Goal: Task Accomplishment & Management: Manage account settings

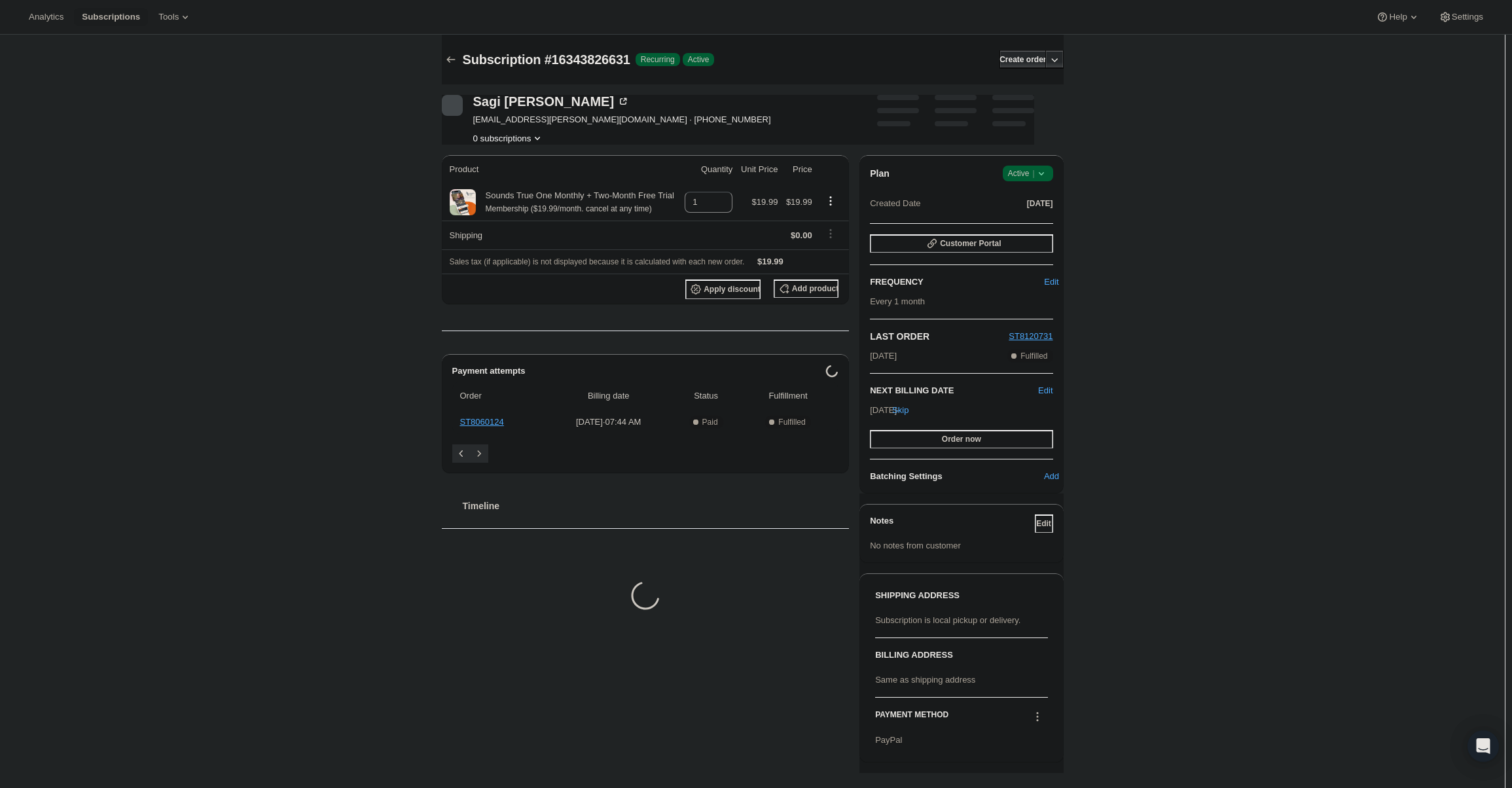
click at [1045, 167] on icon at bounding box center [1041, 174] width 13 height 13
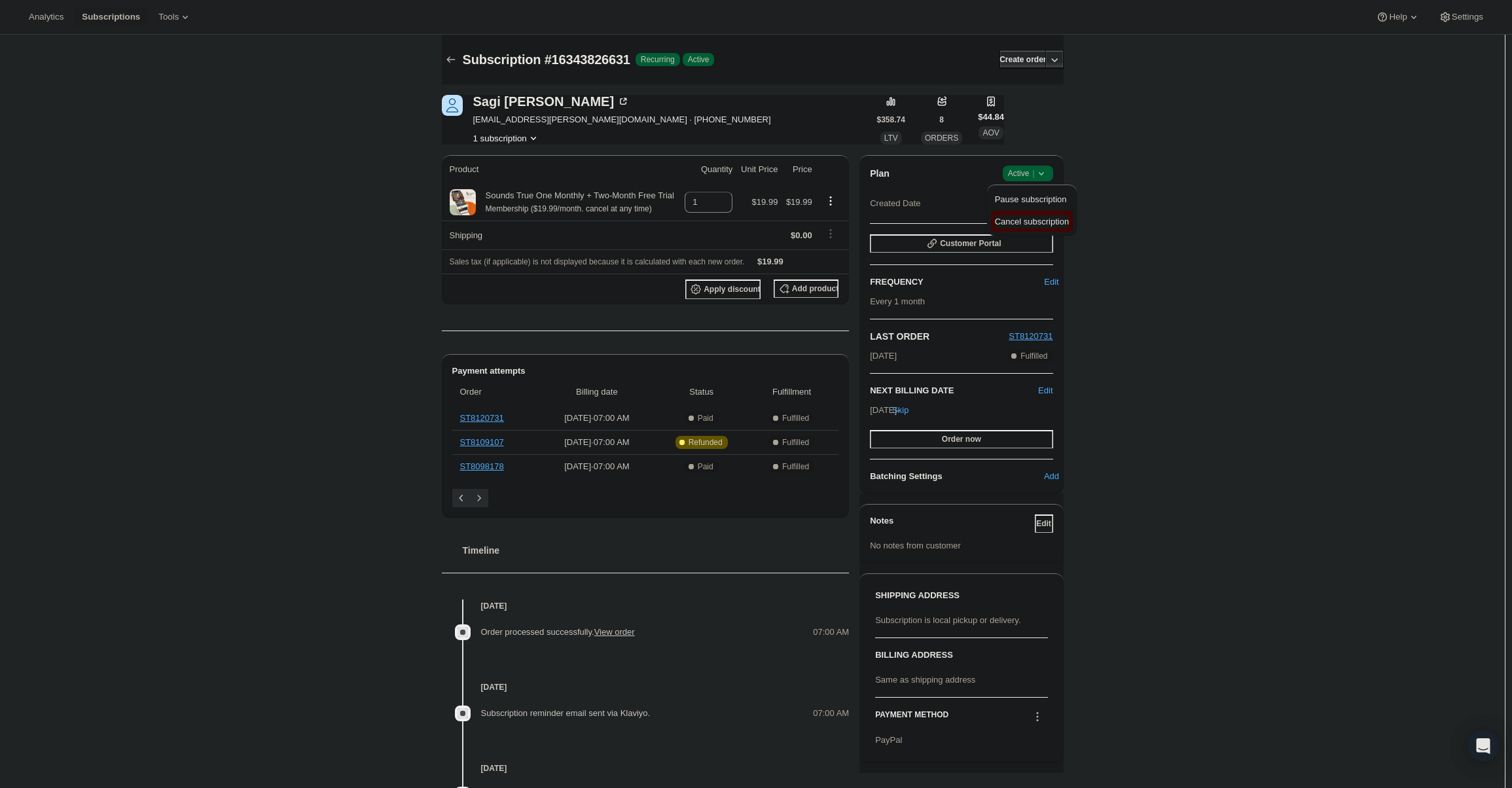
click at [1038, 217] on span "Cancel subscription" at bounding box center [1031, 221] width 74 height 10
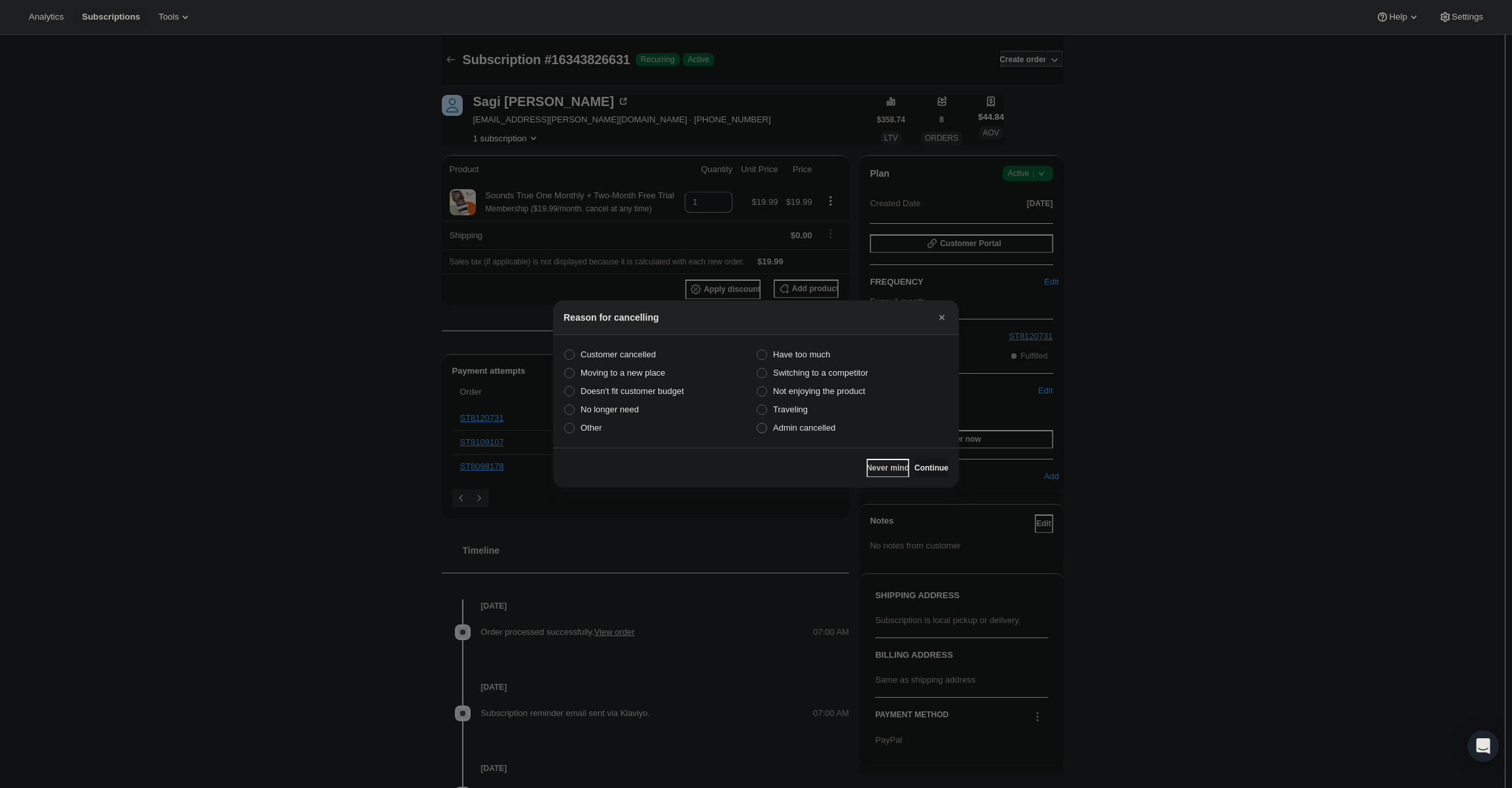
click at [851, 426] on label "Admin cancelled" at bounding box center [852, 428] width 193 height 18
click at [757, 424] on input "Admin cancelled" at bounding box center [756, 423] width 1 height 1
radio input "true"
click at [915, 460] on button "Continue" at bounding box center [931, 468] width 34 height 18
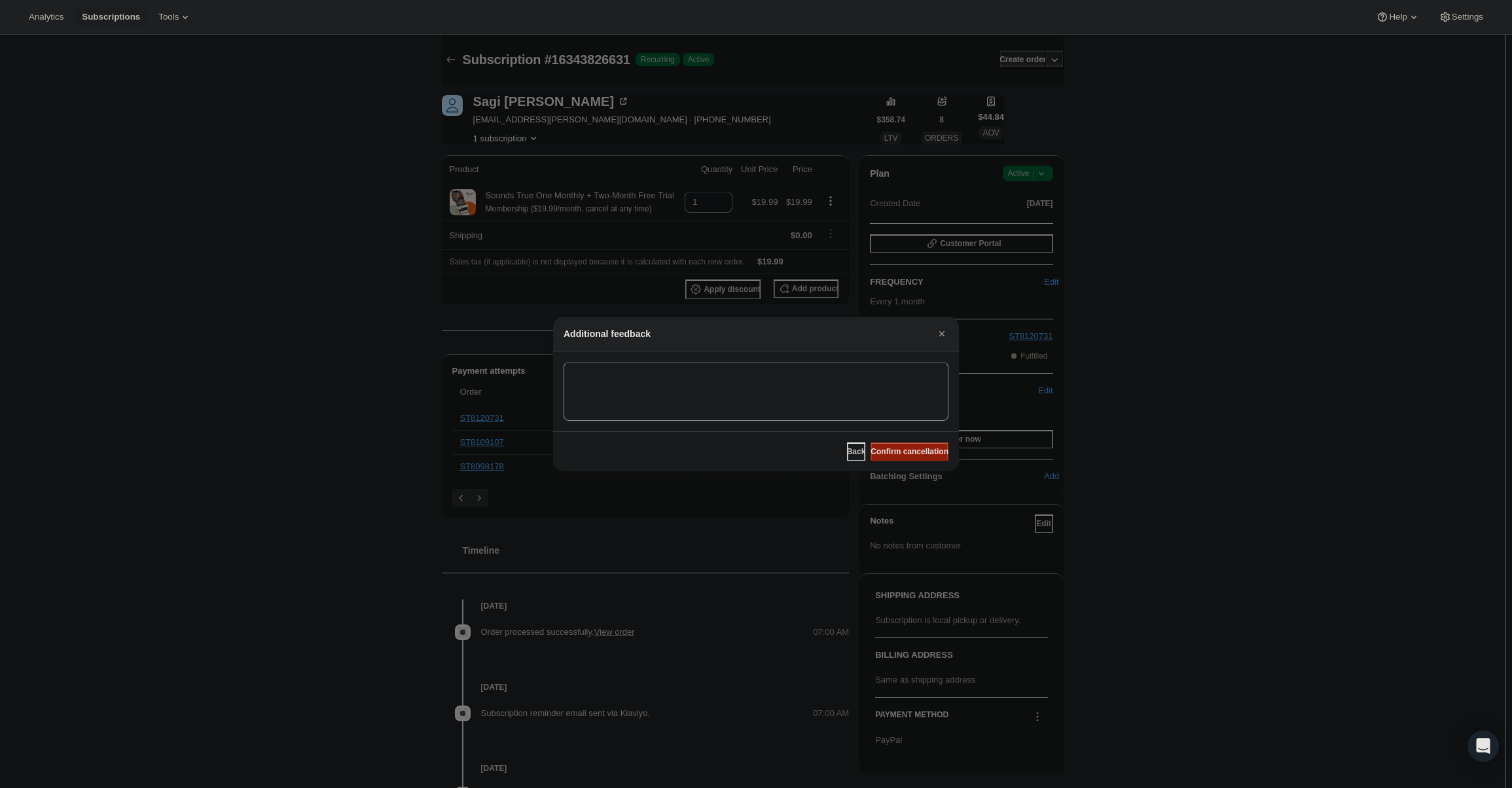
click at [915, 449] on span "Confirm cancellation" at bounding box center [909, 452] width 78 height 11
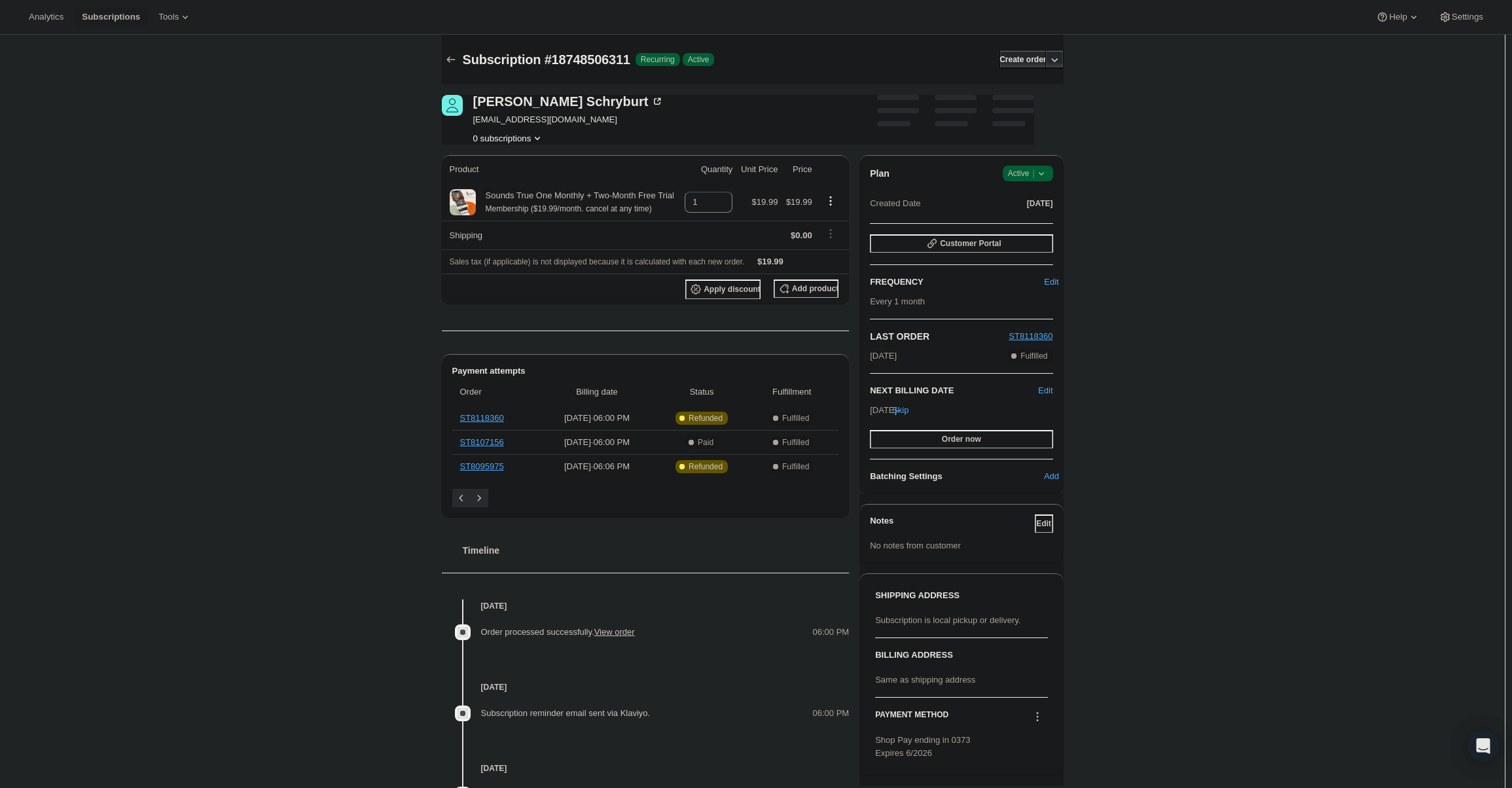
click at [1033, 165] on div "Plan Success Active | Created Date Jun 20, 2025 Customer Portal FREQUENCY Edit …" at bounding box center [961, 324] width 204 height 338
click at [1039, 175] on icon at bounding box center [1041, 174] width 13 height 13
click at [1033, 225] on span "Cancel subscription" at bounding box center [1031, 221] width 74 height 10
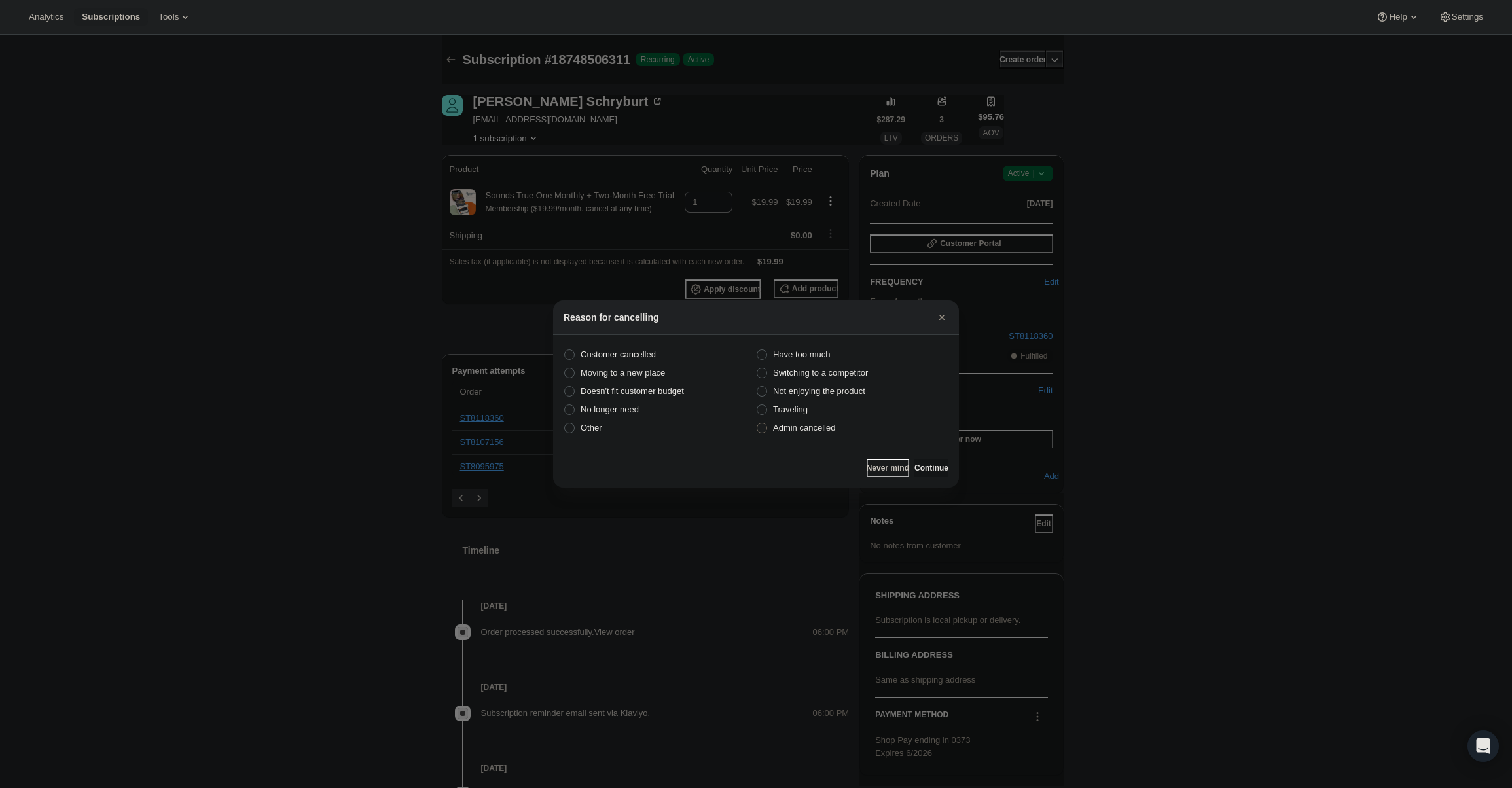
click at [838, 433] on label "Admin cancelled" at bounding box center [852, 428] width 193 height 18
click at [757, 424] on input "Admin cancelled" at bounding box center [756, 423] width 1 height 1
radio input "true"
drag, startPoint x: 929, startPoint y: 474, endPoint x: 926, endPoint y: 464, distance: 10.4
click at [929, 474] on button "Continue" at bounding box center [931, 468] width 34 height 18
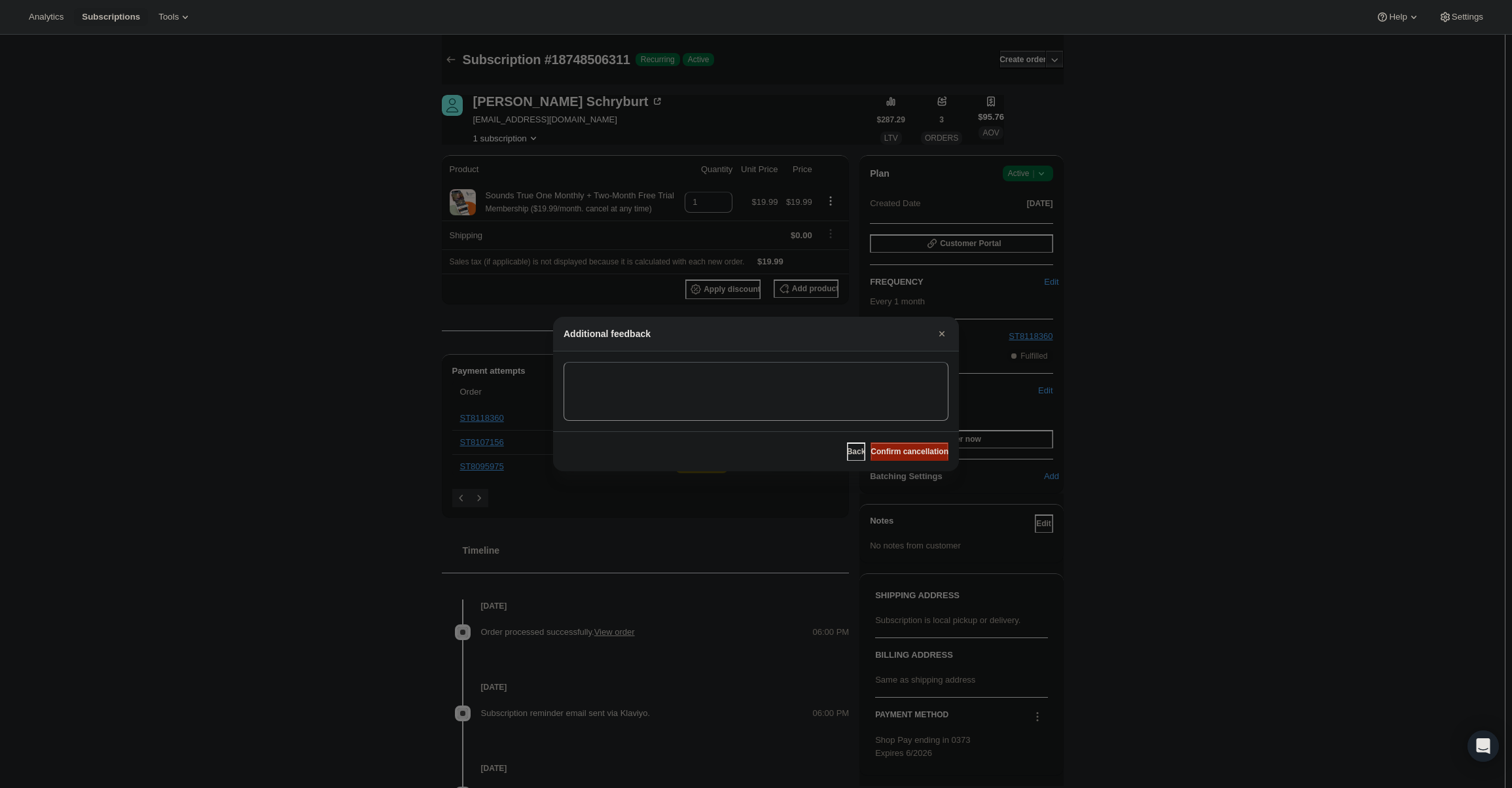
click at [921, 456] on span "Confirm cancellation" at bounding box center [909, 452] width 78 height 11
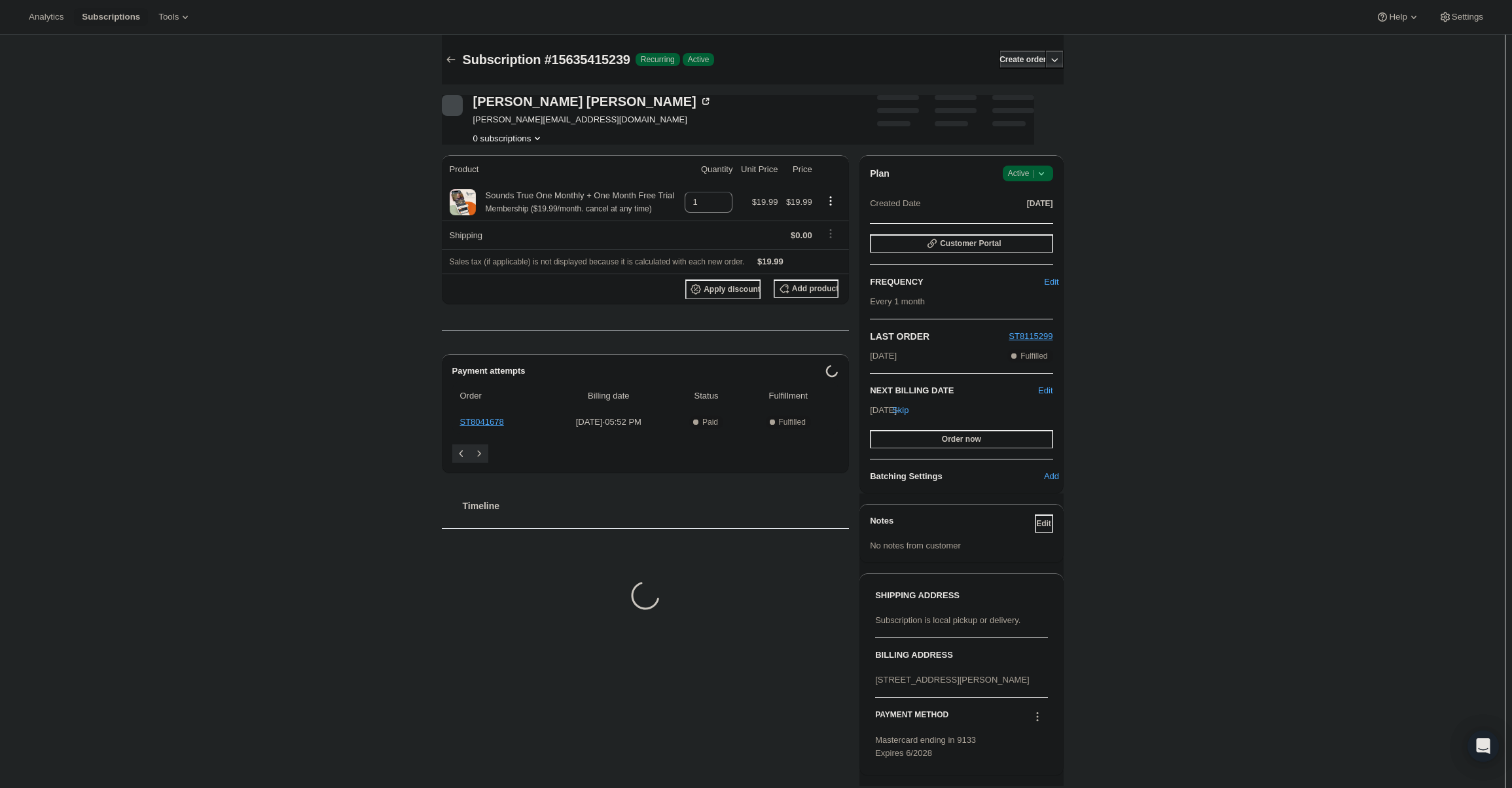
click at [1036, 188] on div "Plan Success Active | Created Date Feb 12, 2025" at bounding box center [961, 189] width 183 height 47
click at [1039, 176] on icon at bounding box center [1041, 174] width 13 height 13
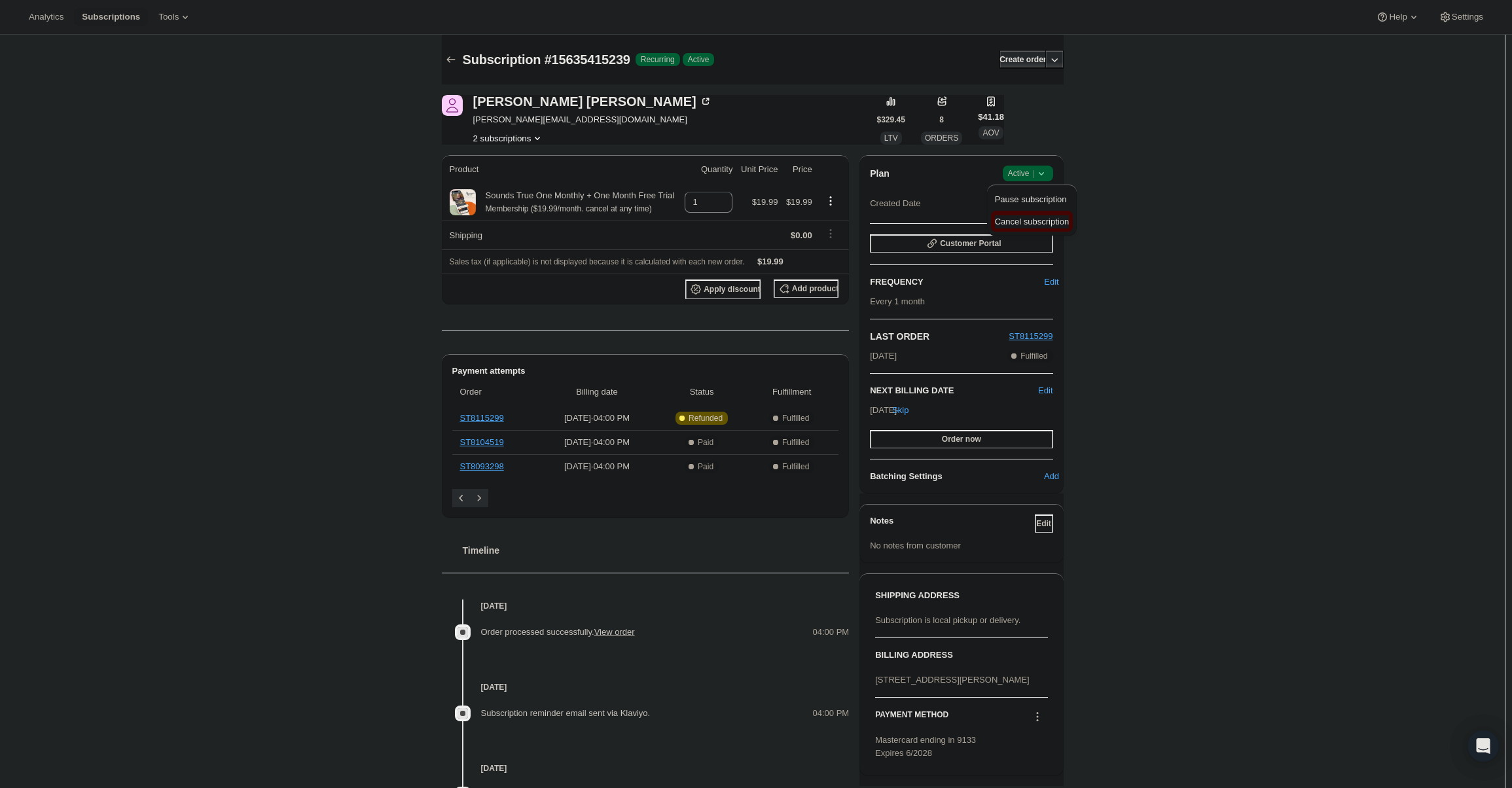
click at [1026, 222] on span "Cancel subscription" at bounding box center [1031, 221] width 74 height 10
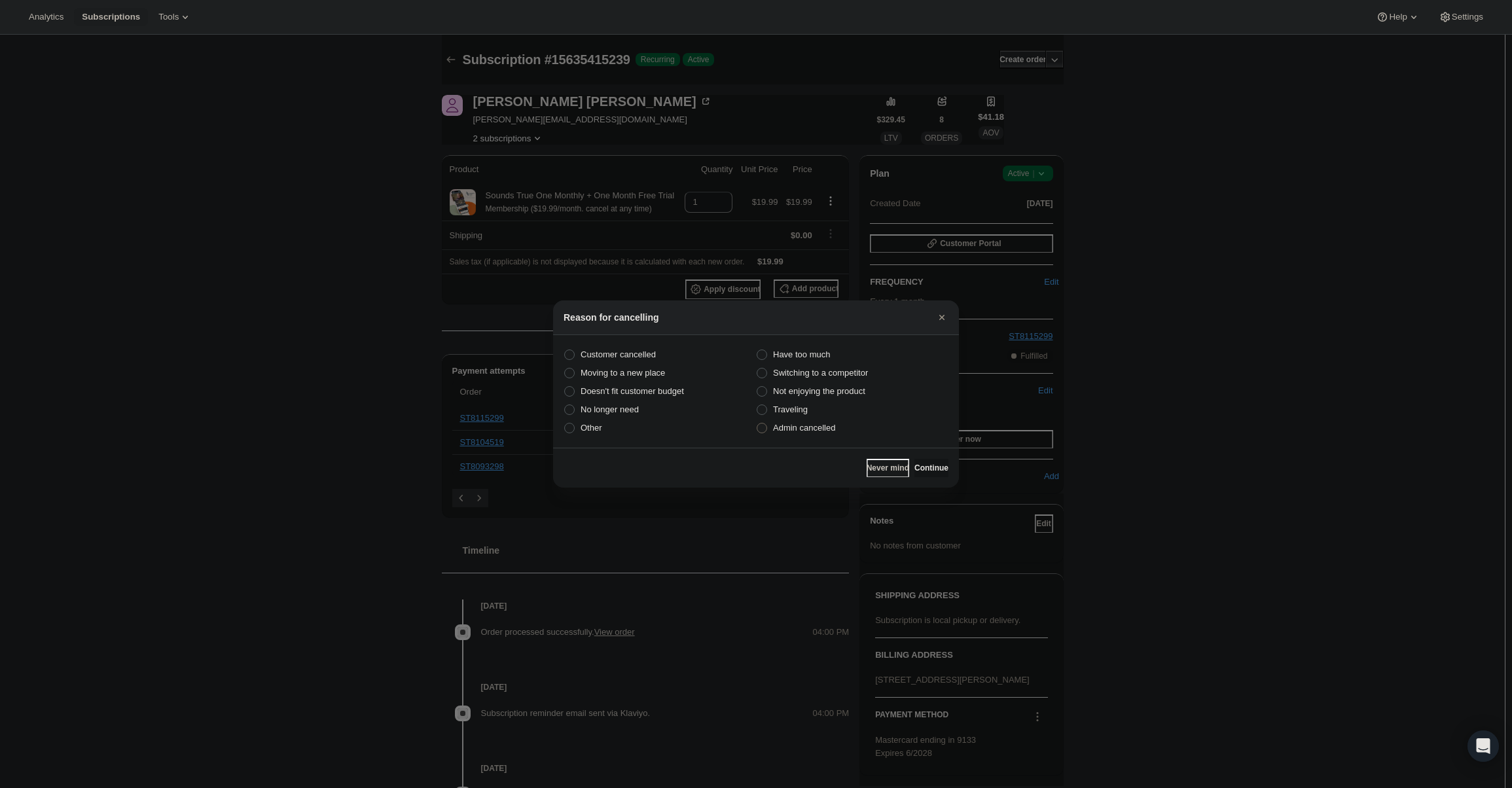
click at [835, 424] on span "Admin cancelled" at bounding box center [804, 427] width 62 height 10
click at [757, 424] on input "Admin cancelled" at bounding box center [756, 423] width 1 height 1
radio input "true"
click at [915, 464] on button "Continue" at bounding box center [931, 468] width 34 height 18
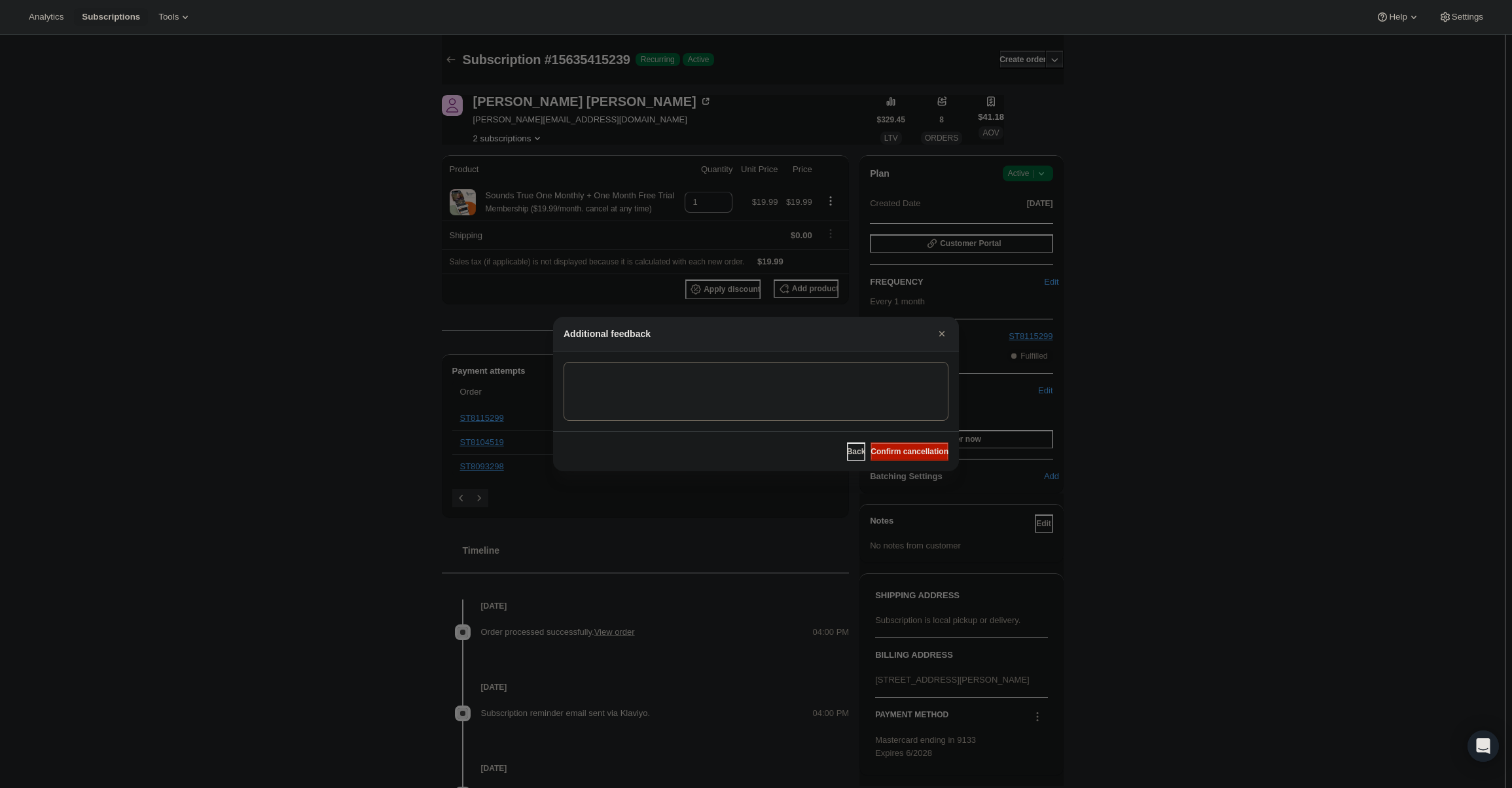
click at [905, 456] on span "Confirm cancellation" at bounding box center [909, 452] width 78 height 11
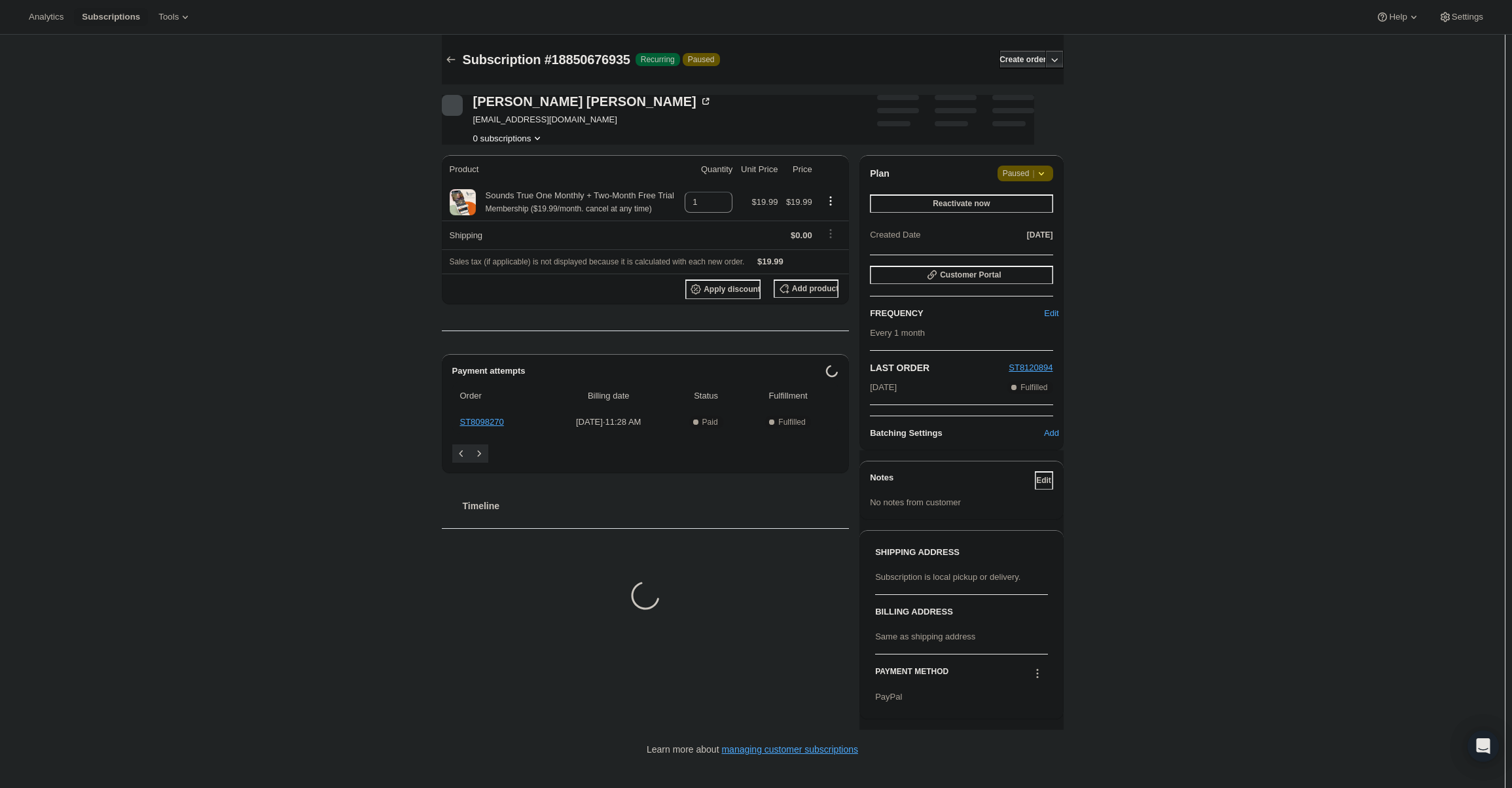
click at [1040, 179] on icon at bounding box center [1041, 174] width 13 height 13
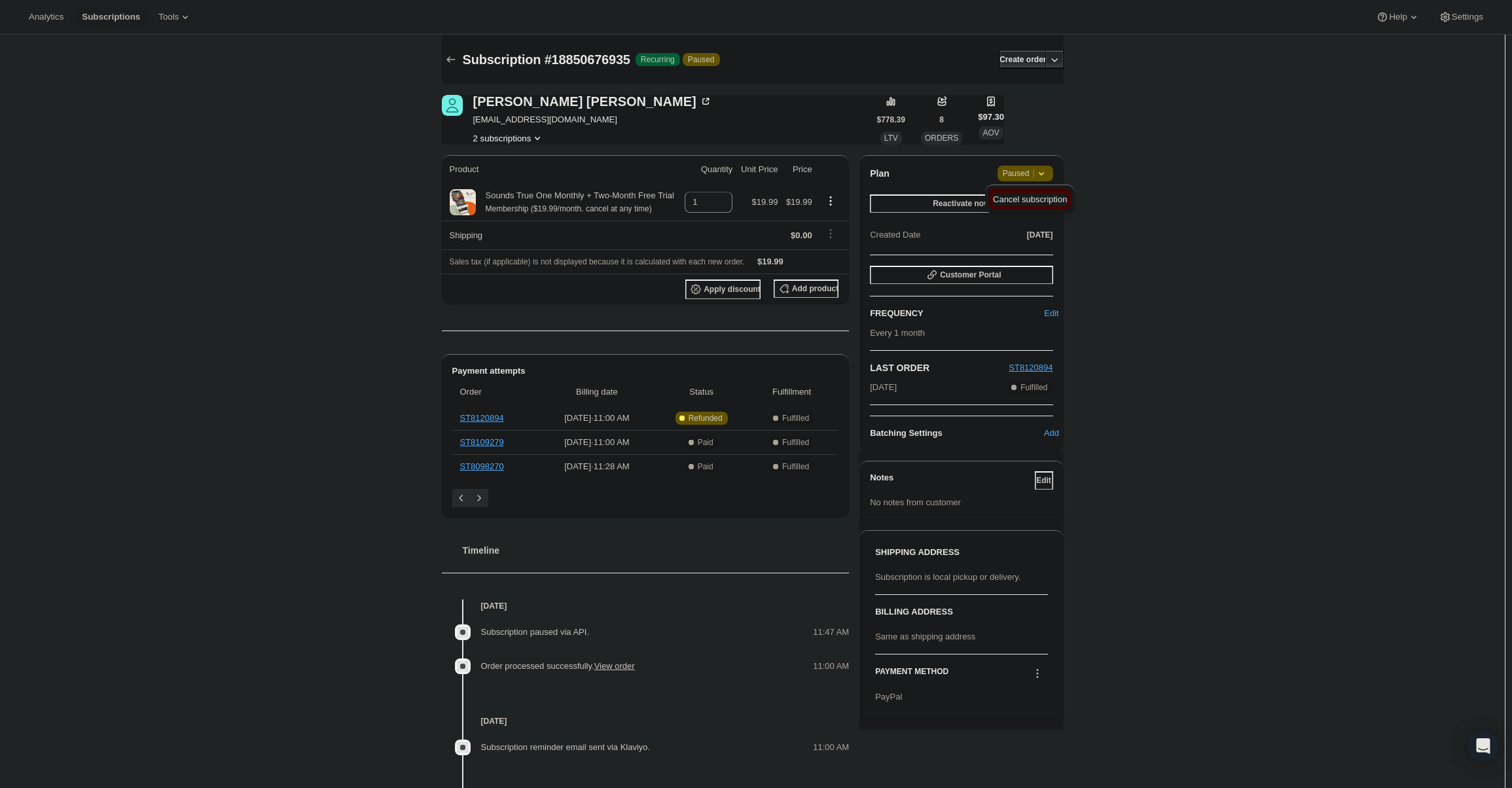
click at [1037, 205] on span "Cancel subscription" at bounding box center [1029, 199] width 74 height 13
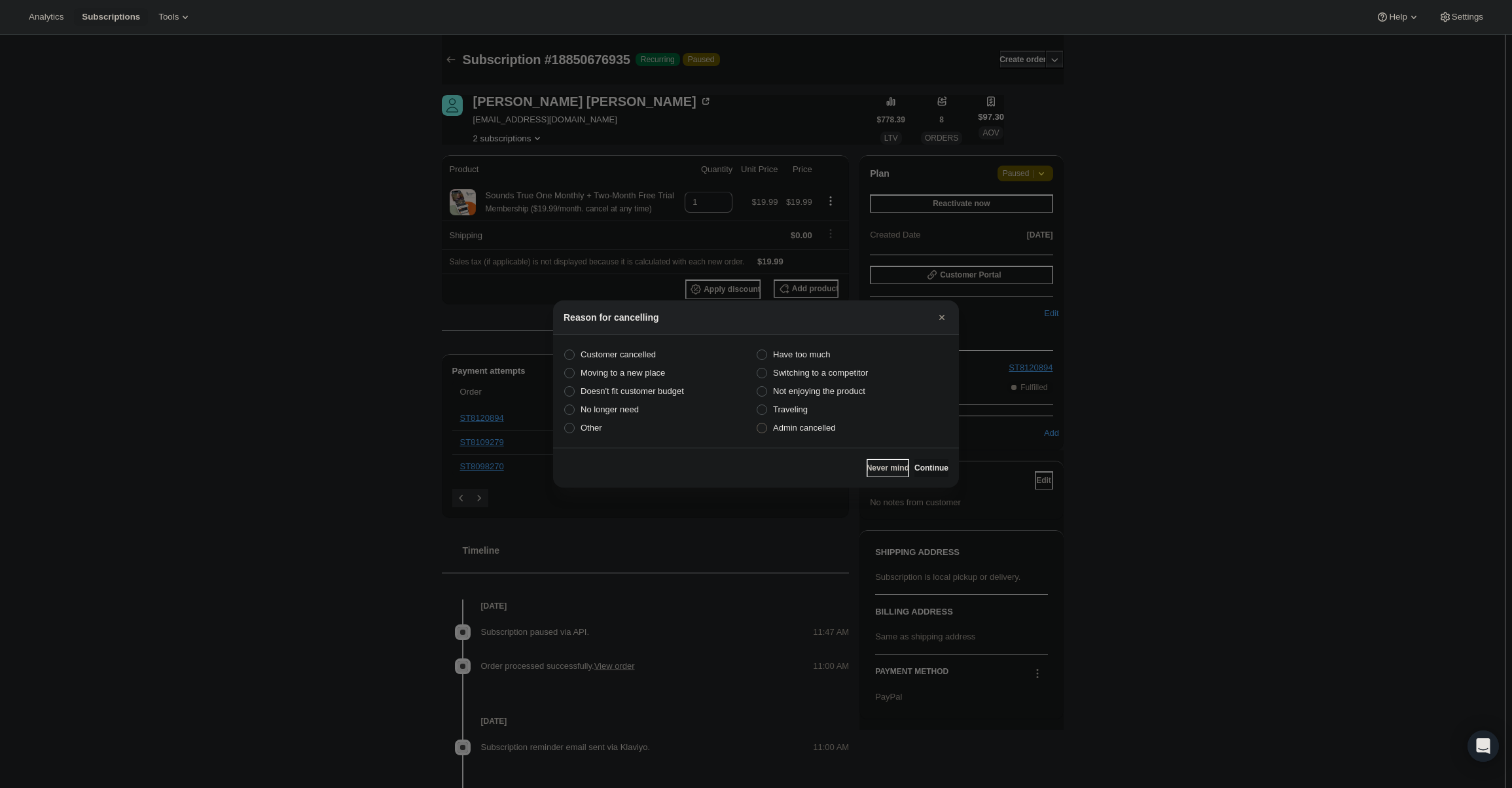
click at [837, 429] on label "Admin cancelled" at bounding box center [852, 428] width 193 height 18
click at [757, 424] on input "Admin cancelled" at bounding box center [756, 423] width 1 height 1
radio input "true"
click at [916, 461] on button "Continue" at bounding box center [931, 468] width 34 height 18
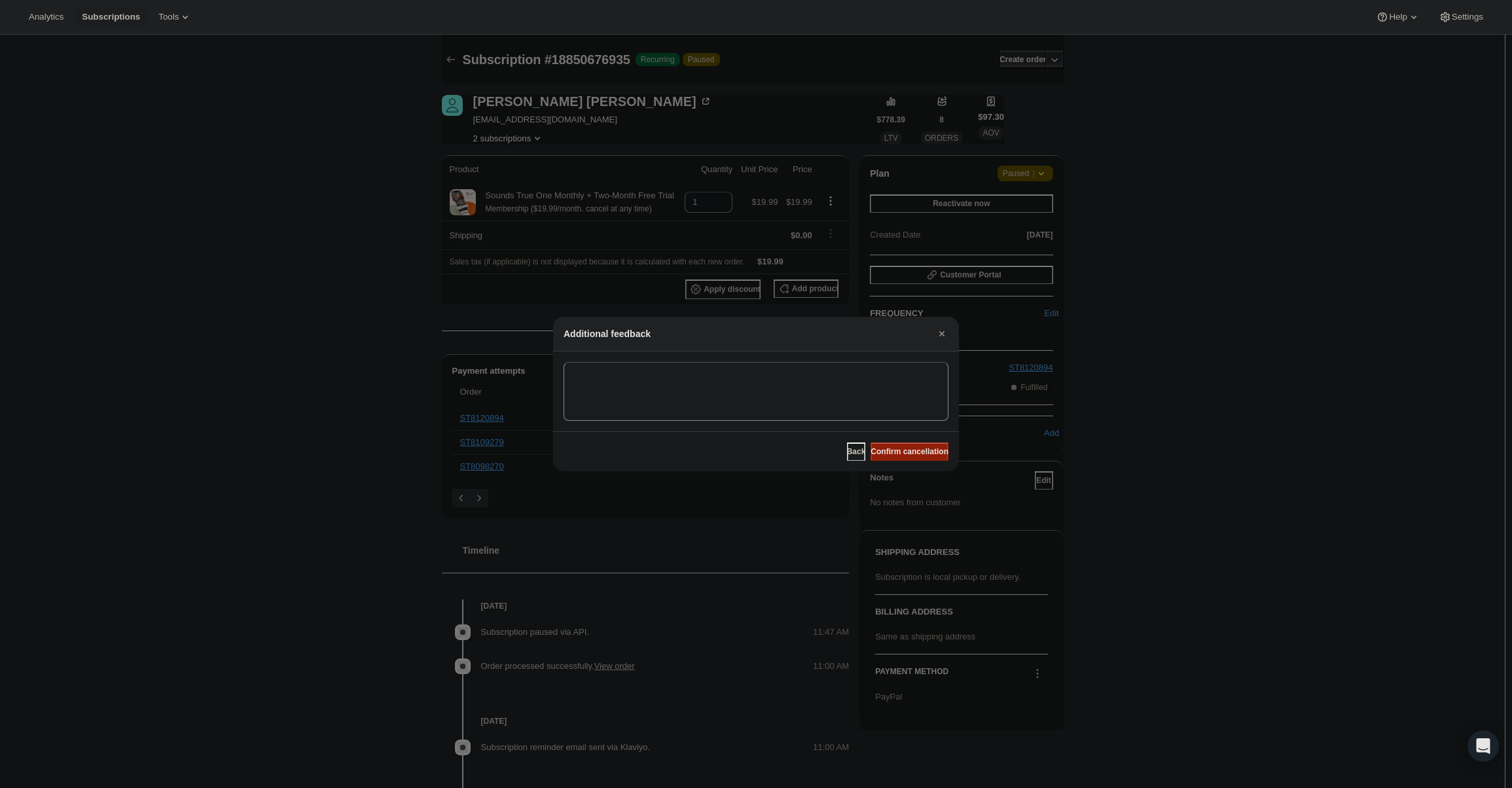
click at [910, 452] on span "Confirm cancellation" at bounding box center [909, 452] width 78 height 11
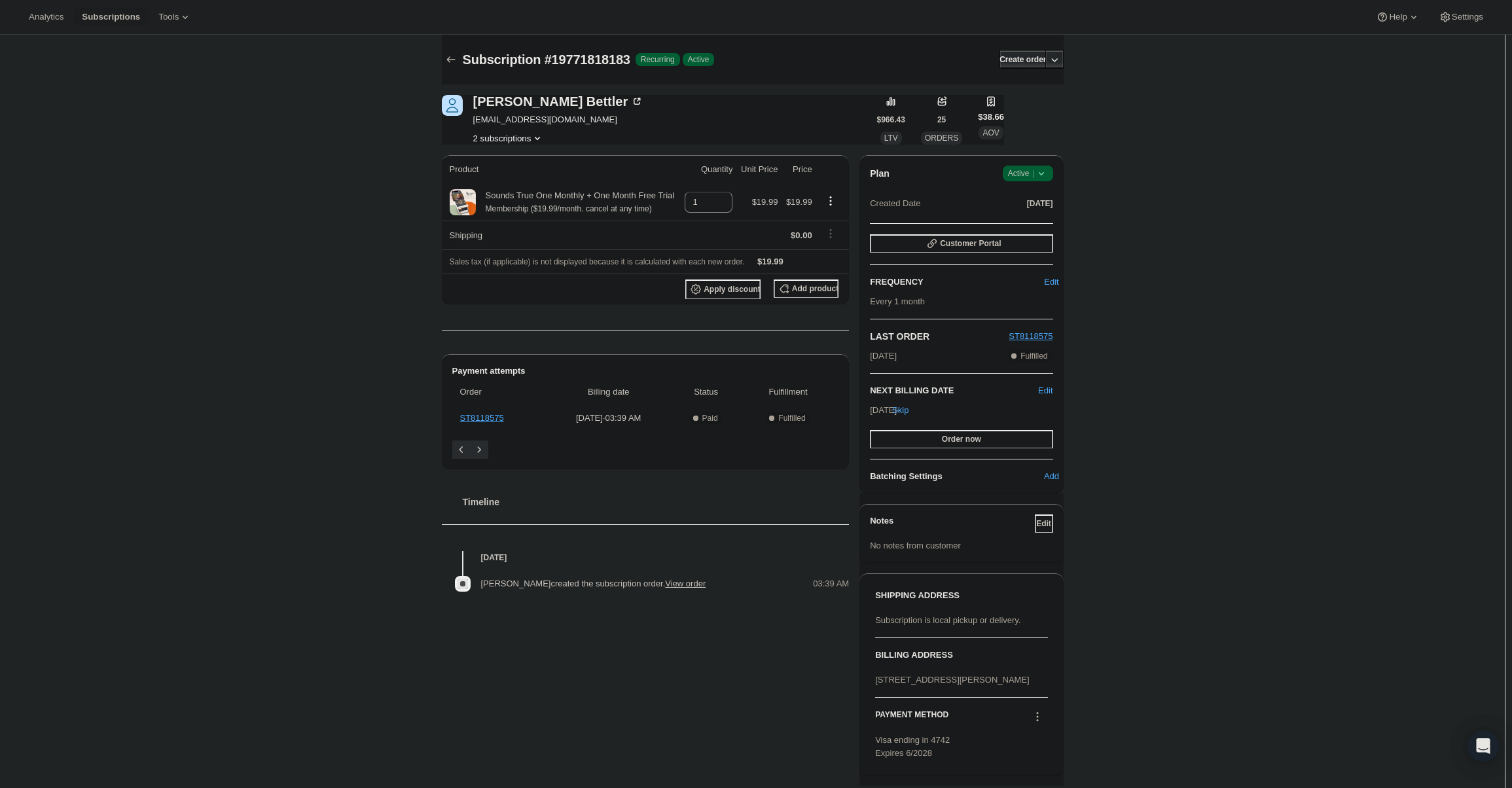
click at [529, 136] on button "2 subscriptions" at bounding box center [508, 138] width 71 height 13
click at [1042, 169] on icon at bounding box center [1041, 174] width 13 height 13
click at [1041, 221] on span "Cancel subscription" at bounding box center [1031, 221] width 74 height 10
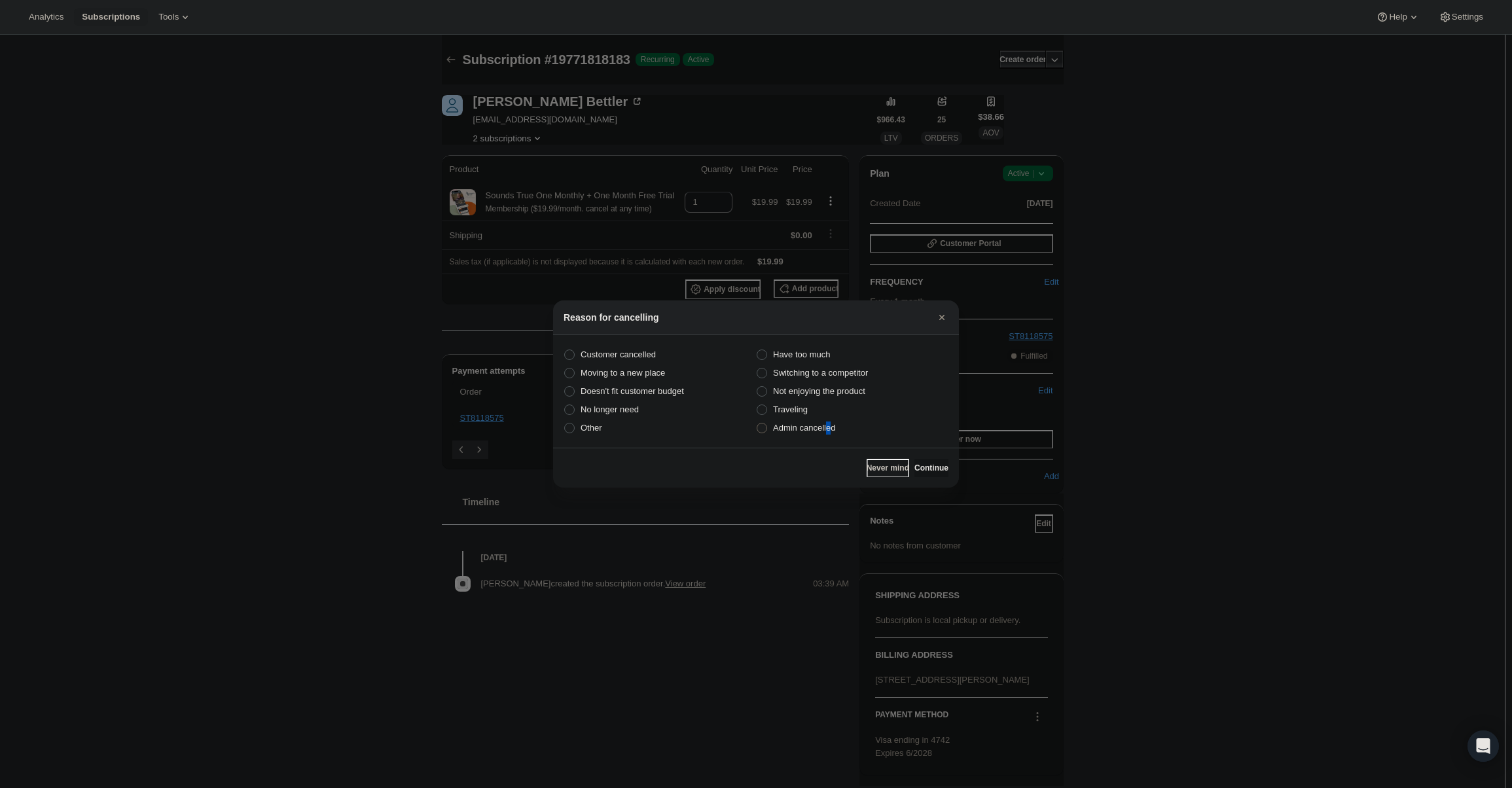
click at [826, 430] on span "Admin cancelled" at bounding box center [804, 427] width 62 height 10
click at [829, 436] on label "Admin cancelled" at bounding box center [852, 428] width 193 height 18
click at [757, 424] on input "Admin cancelled" at bounding box center [756, 423] width 1 height 1
radio input "true"
click at [928, 457] on div "Never mind Continue" at bounding box center [756, 467] width 406 height 40
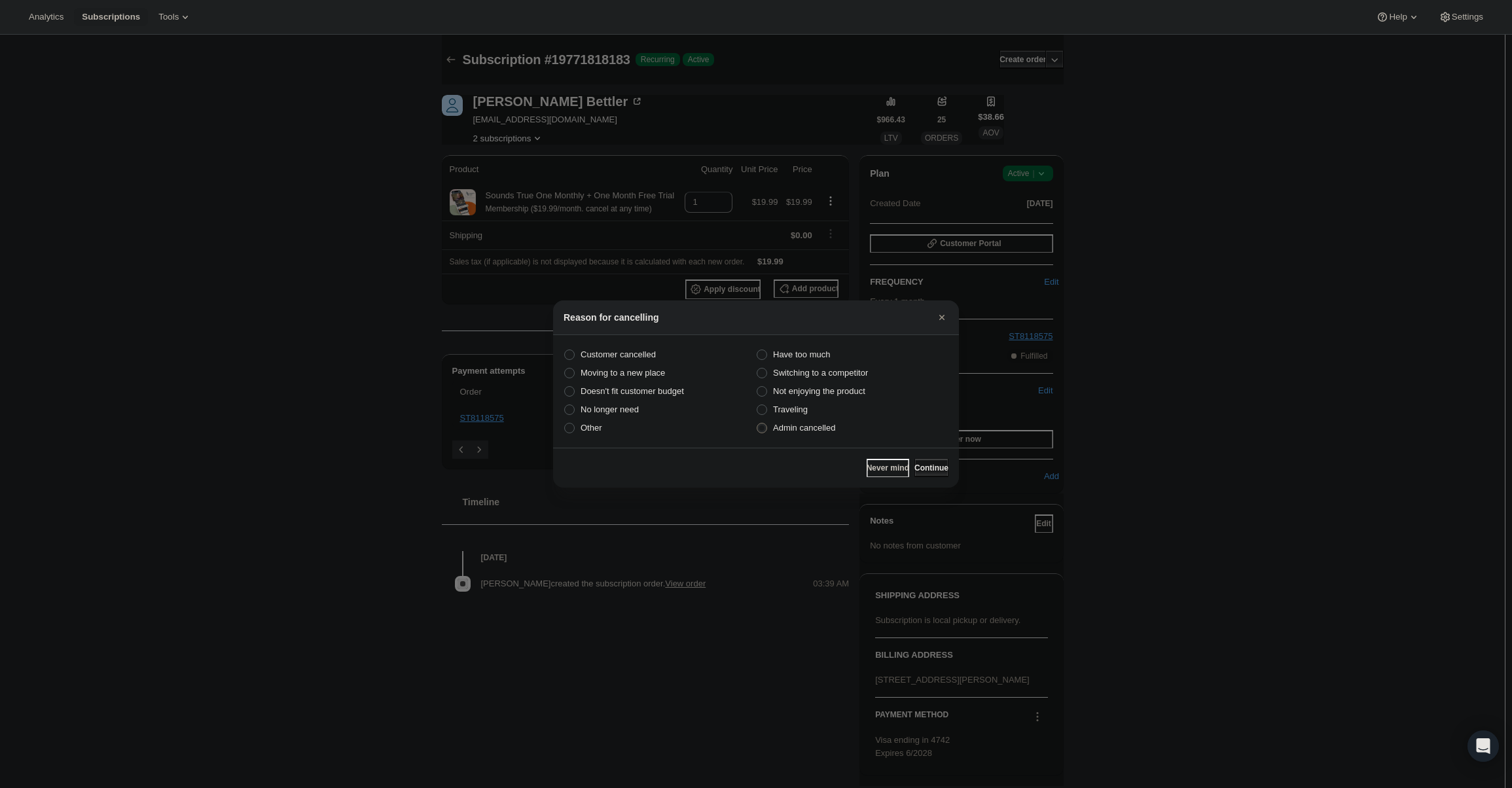
click at [928, 466] on span "Continue" at bounding box center [931, 468] width 34 height 11
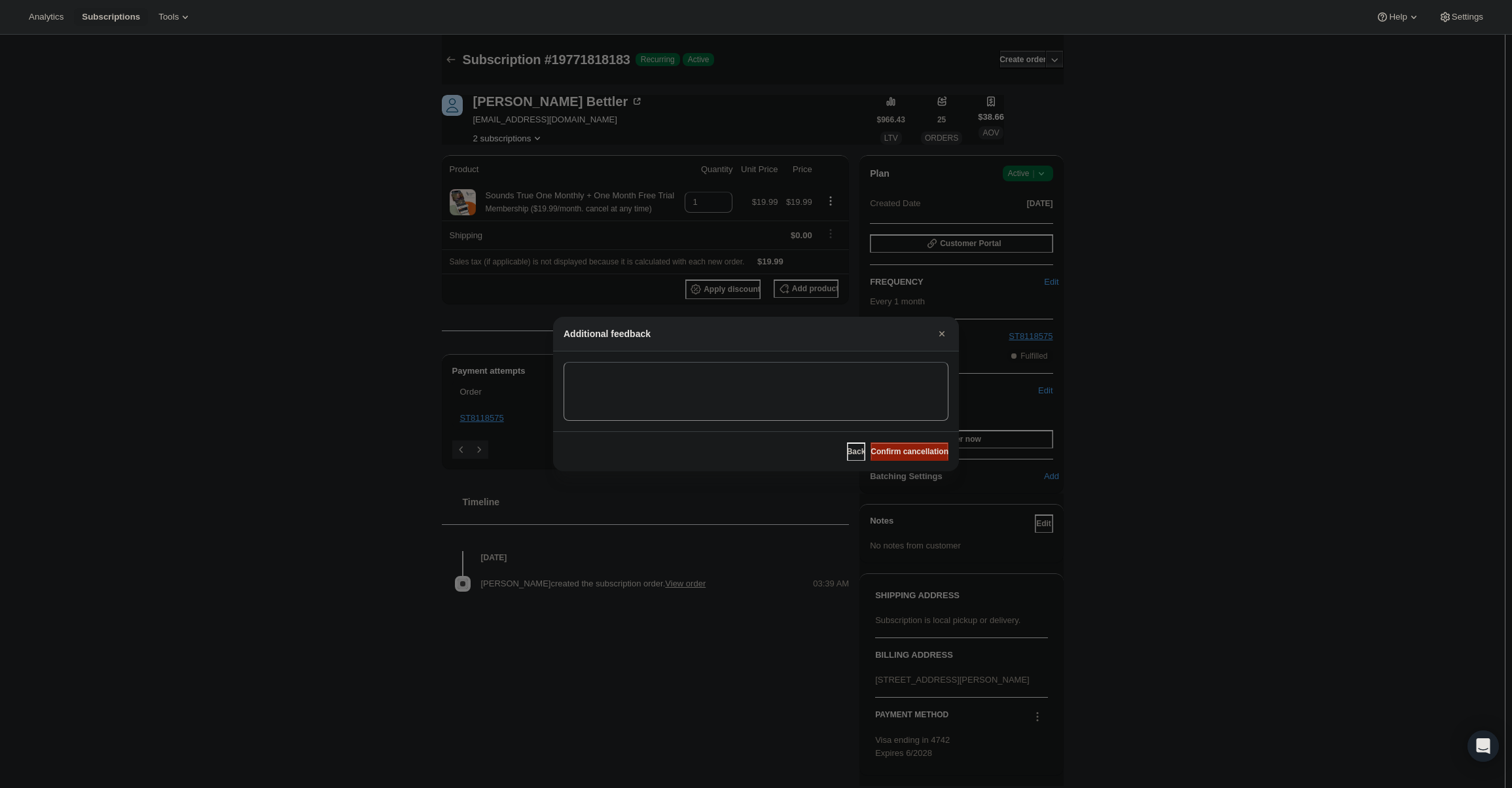
click at [909, 449] on span "Confirm cancellation" at bounding box center [909, 452] width 78 height 11
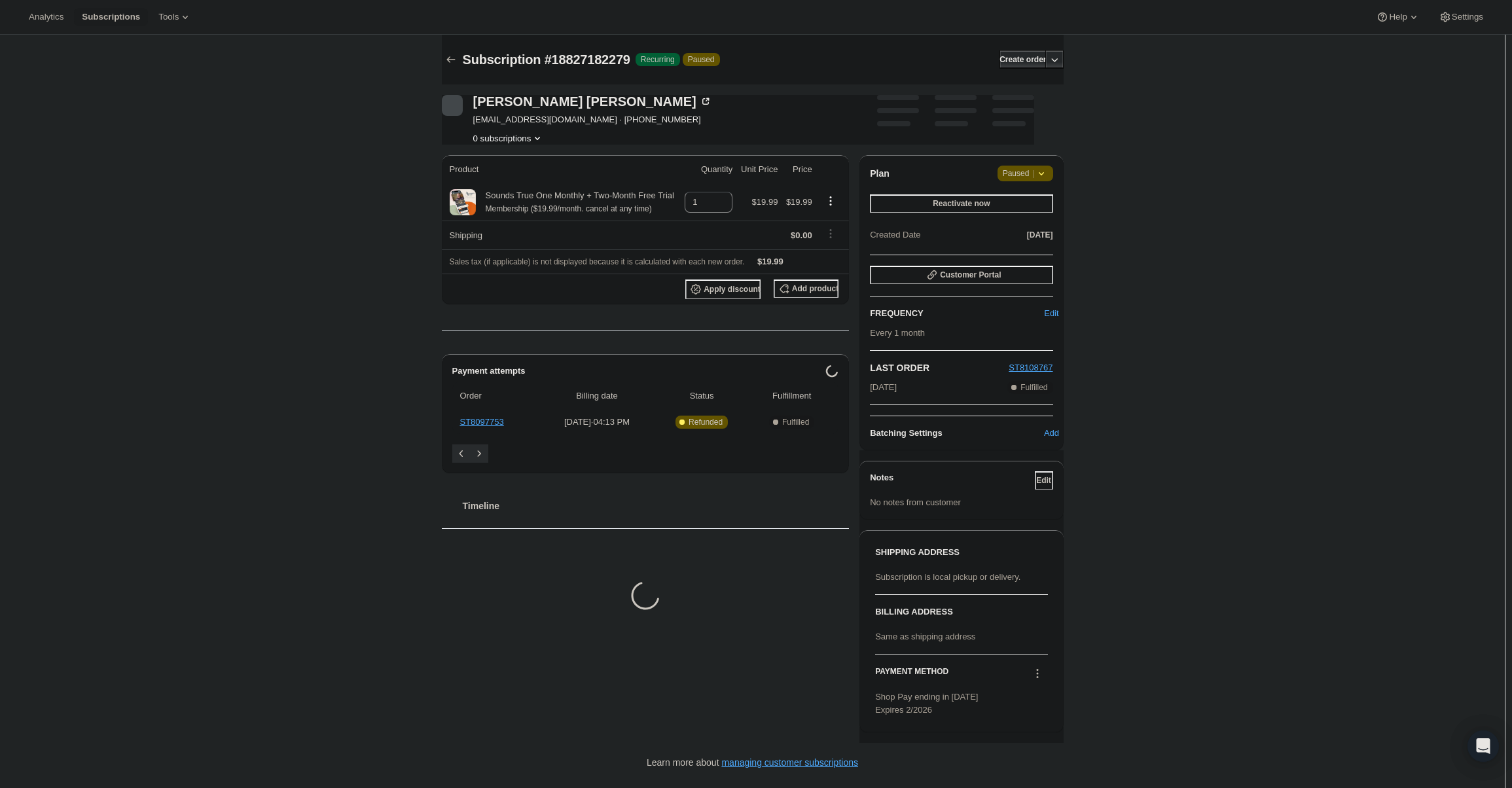
click at [1028, 163] on div "Plan Attention Paused | Reactivate now Created Date [DATE] Customer Portal FREQ…" at bounding box center [961, 303] width 204 height 295
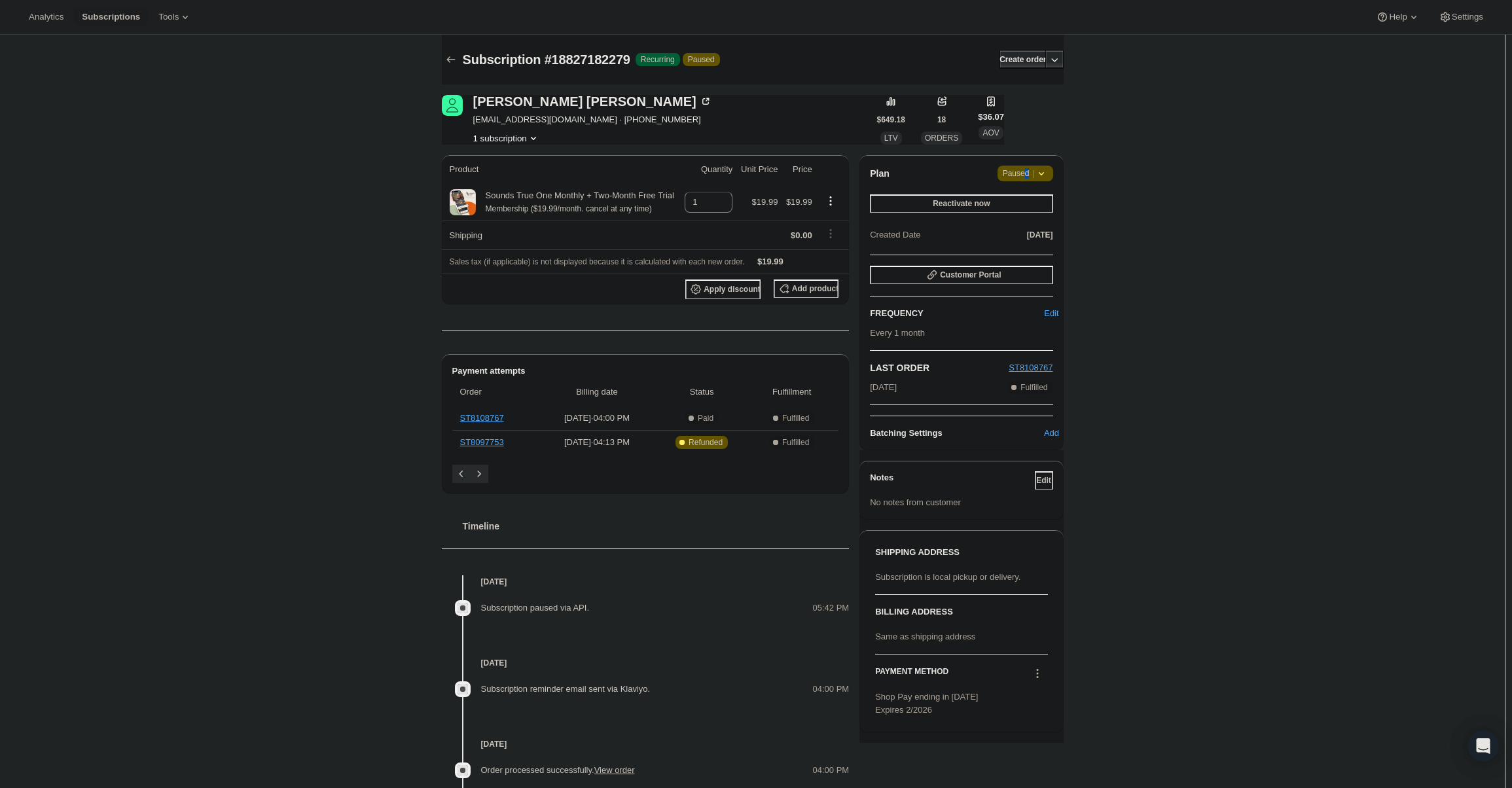
drag, startPoint x: 1029, startPoint y: 167, endPoint x: 1030, endPoint y: 181, distance: 14.0
click at [1031, 168] on span "Paused |" at bounding box center [1026, 174] width 45 height 13
click at [1029, 200] on span "Cancel subscription" at bounding box center [1029, 199] width 74 height 10
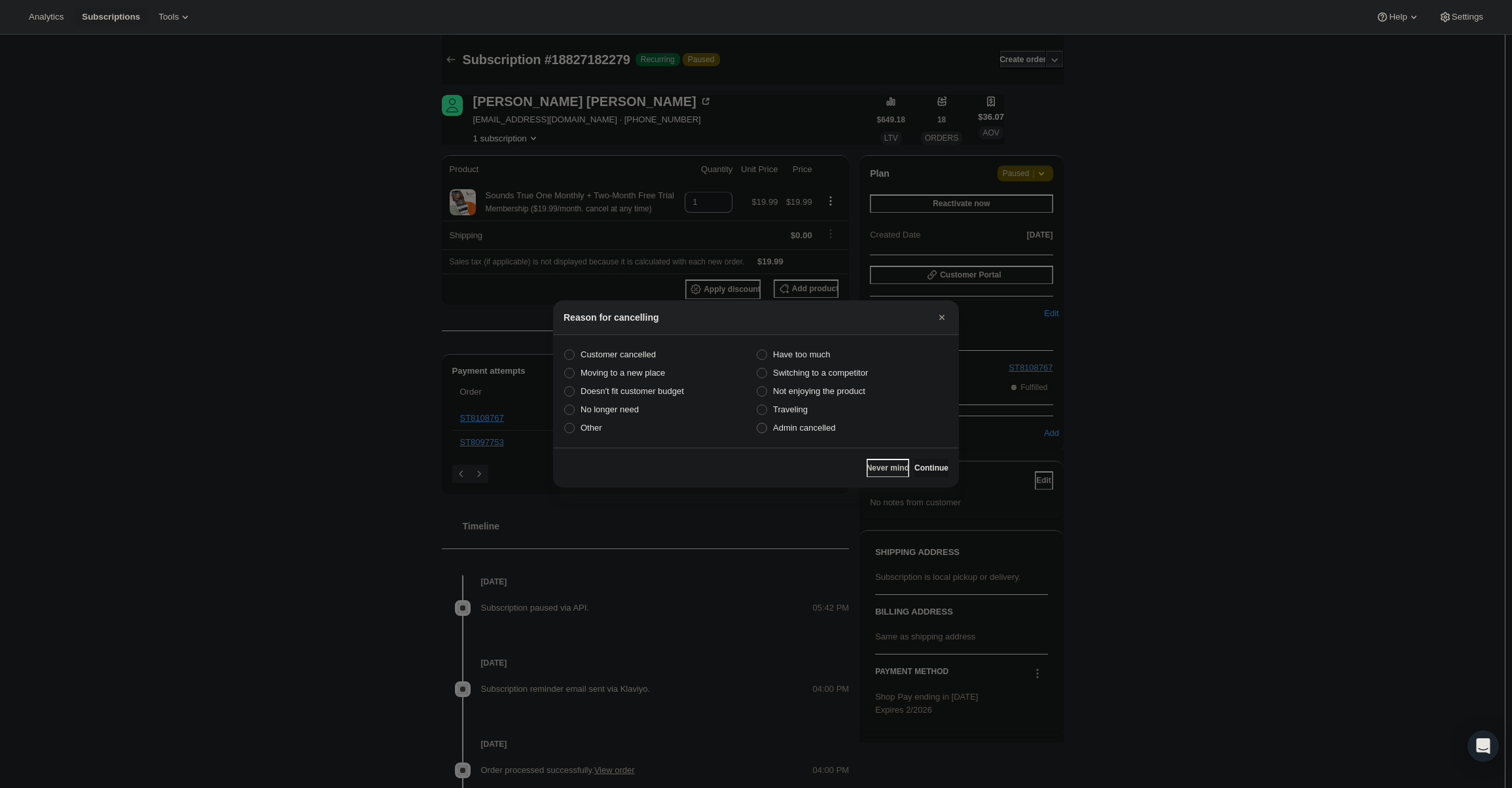
click at [846, 429] on label "Admin cancelled" at bounding box center [852, 428] width 193 height 18
click at [757, 424] on input "Admin cancelled" at bounding box center [756, 423] width 1 height 1
radio input "true"
click at [921, 465] on span "Continue" at bounding box center [931, 468] width 34 height 11
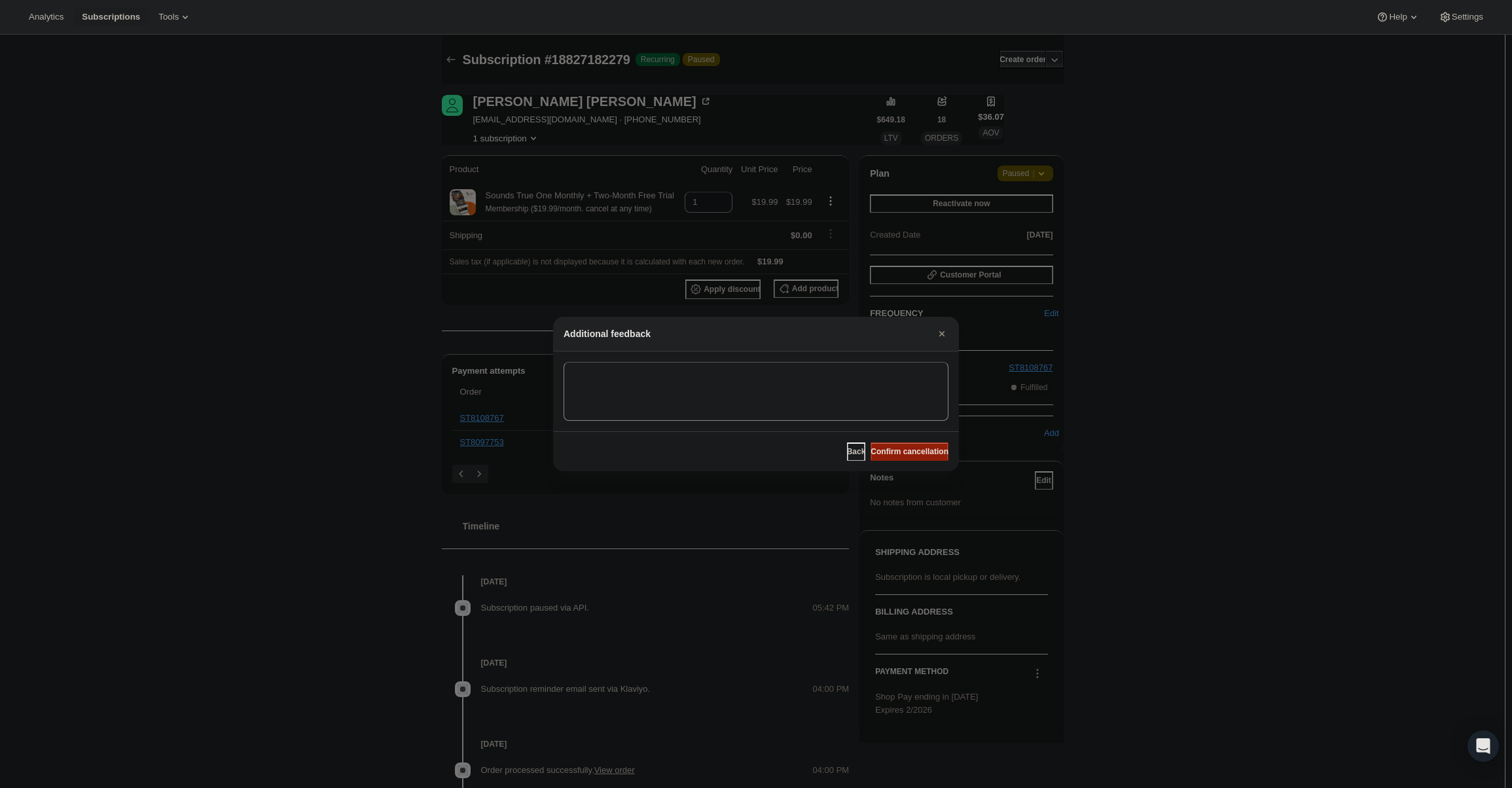
click at [919, 453] on span "Confirm cancellation" at bounding box center [909, 452] width 78 height 11
